Goal: Information Seeking & Learning: Learn about a topic

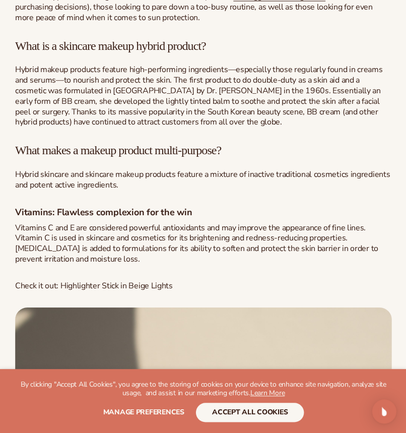
scroll to position [747, 0]
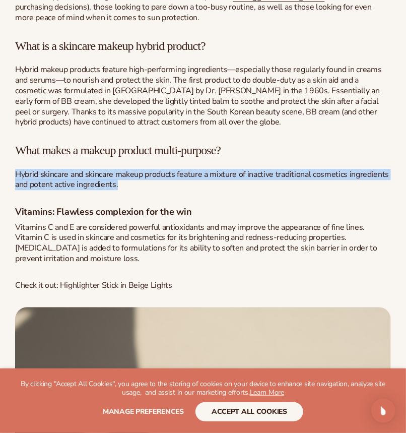
drag, startPoint x: 125, startPoint y: 183, endPoint x: 9, endPoint y: 176, distance: 116.6
copy span "Hybrid skincare and skincare makeup products feature a mixture of inactive trad…"
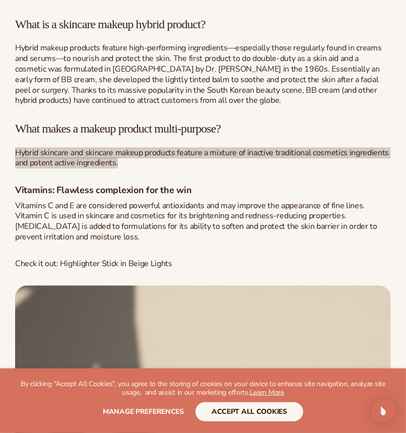
scroll to position [770, 0]
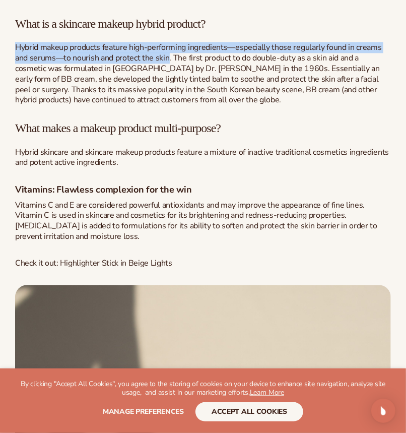
drag, startPoint x: 12, startPoint y: 45, endPoint x: 168, endPoint y: 55, distance: 156.5
copy span "Hybrid makeup products feature high-performing ingredients—especially those reg…"
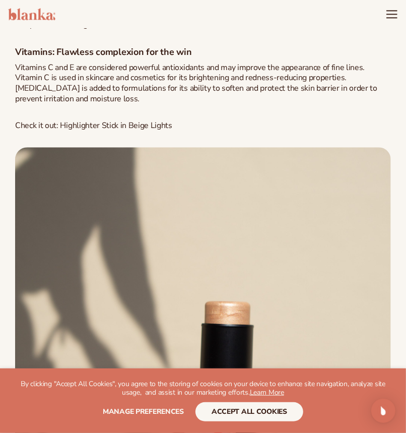
scroll to position [903, 0]
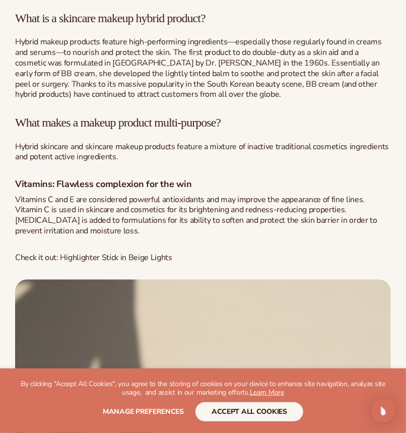
scroll to position [810, 0]
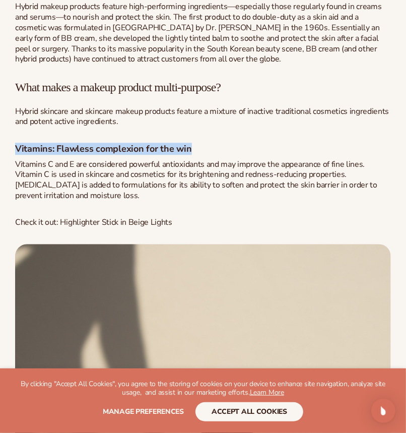
drag, startPoint x: 16, startPoint y: 145, endPoint x: 202, endPoint y: 149, distance: 186.0
click at [202, 149] on h4 "Vitamins: Flawless complexion for the win" at bounding box center [203, 149] width 376 height 12
copy strong "Vitamins: Flawless complexion for the win"
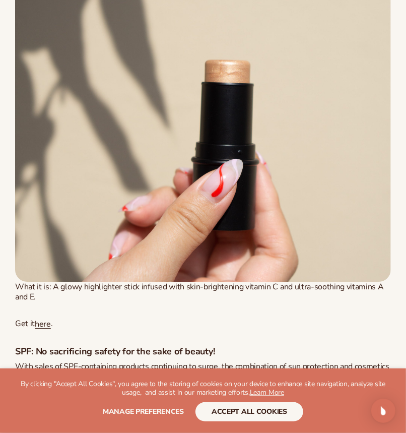
scroll to position [1217, 0]
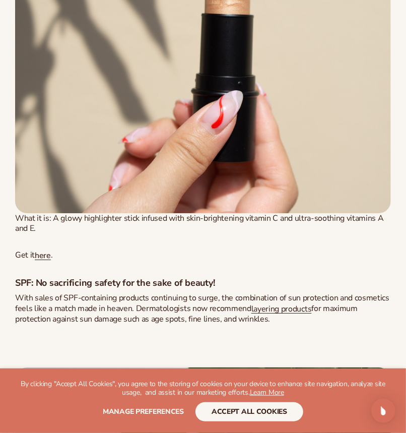
click at [20, 286] on strong "SPF: No sacrificing safety for the sake of beauty!" at bounding box center [115, 283] width 200 height 12
copy strong "SPF"
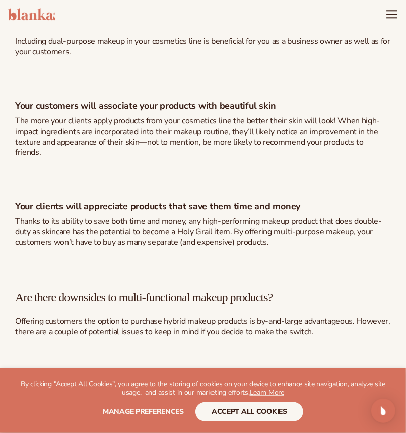
scroll to position [2359, 0]
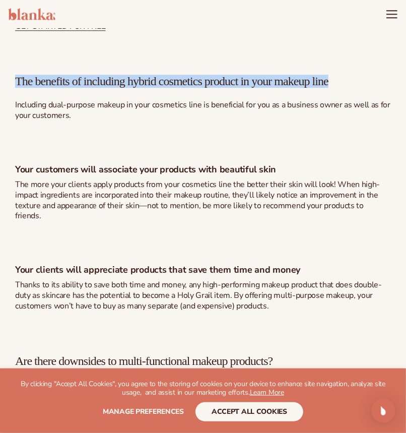
drag, startPoint x: 14, startPoint y: 85, endPoint x: 392, endPoint y: 84, distance: 378.5
copy span "The benefits of including hybrid cosmetics product in your makeup line"
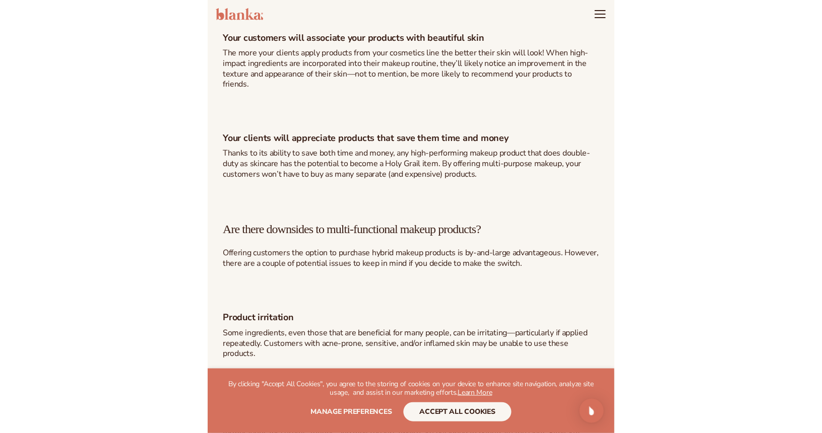
scroll to position [2490, 0]
